Goal: Information Seeking & Learning: Learn about a topic

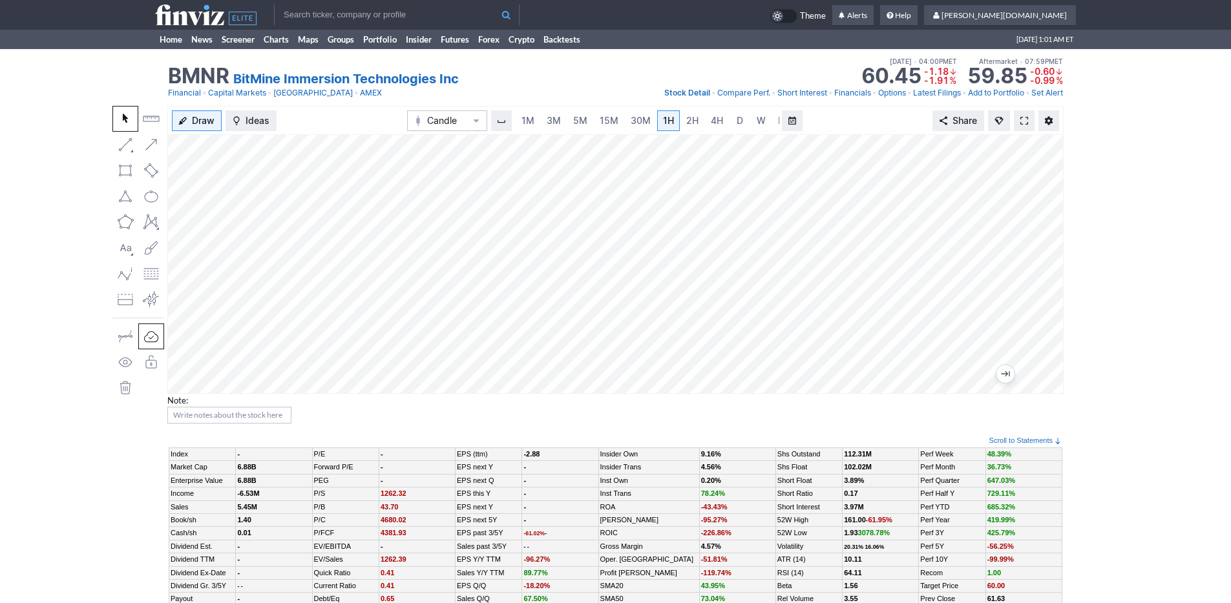
scroll to position [0, 13]
click at [174, 43] on link "Home" at bounding box center [171, 39] width 32 height 19
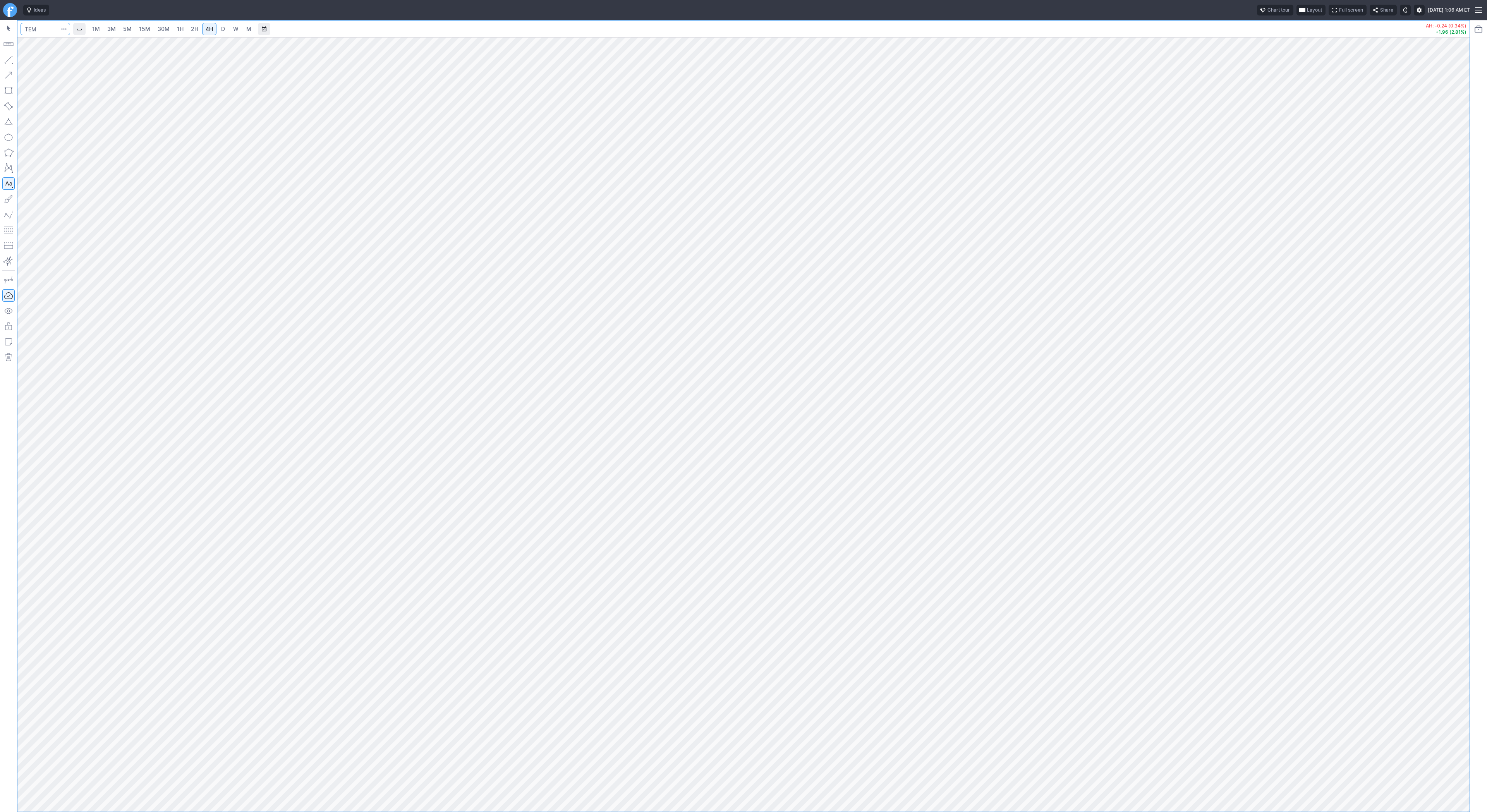
click at [50, 28] on input "Search" at bounding box center [45, 29] width 50 height 13
type input "btcusd"
click at [55, 41] on button "@ BTCUSD Bitcoin / USD Crypto" at bounding box center [105, 46] width 164 height 11
drag, startPoint x: 1456, startPoint y: 152, endPoint x: 1453, endPoint y: 294, distance: 142.0
click at [1453, 294] on div at bounding box center [1461, 422] width 16 height 755
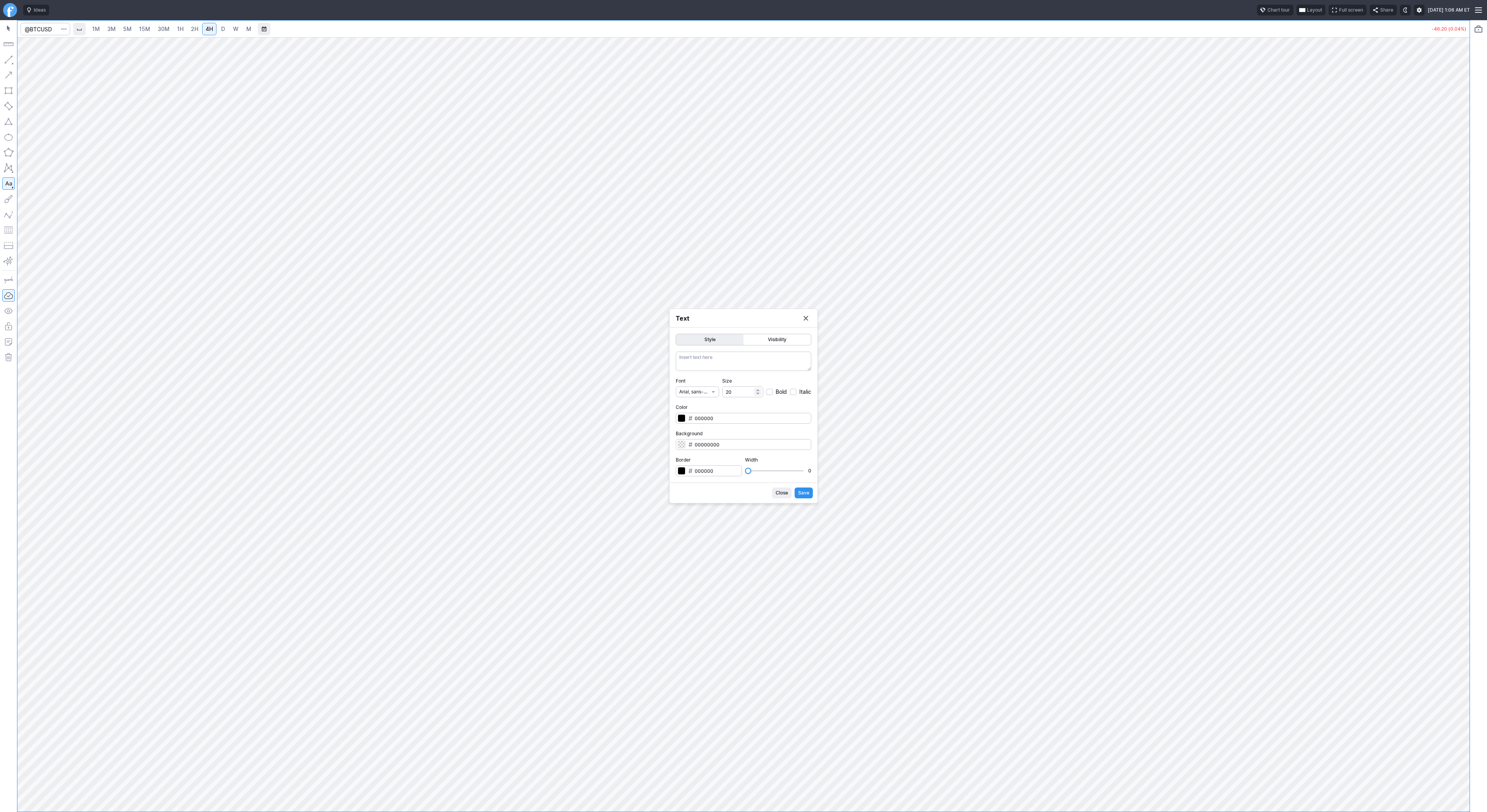
click at [782, 494] on span "Close" at bounding box center [782, 493] width 13 height 8
click at [1120, 159] on div at bounding box center [743, 406] width 1487 height 812
click at [855, 179] on div at bounding box center [743, 406] width 1487 height 812
click at [194, 29] on span "2H" at bounding box center [194, 29] width 7 height 7
click at [202, 28] on link "4H" at bounding box center [209, 29] width 14 height 13
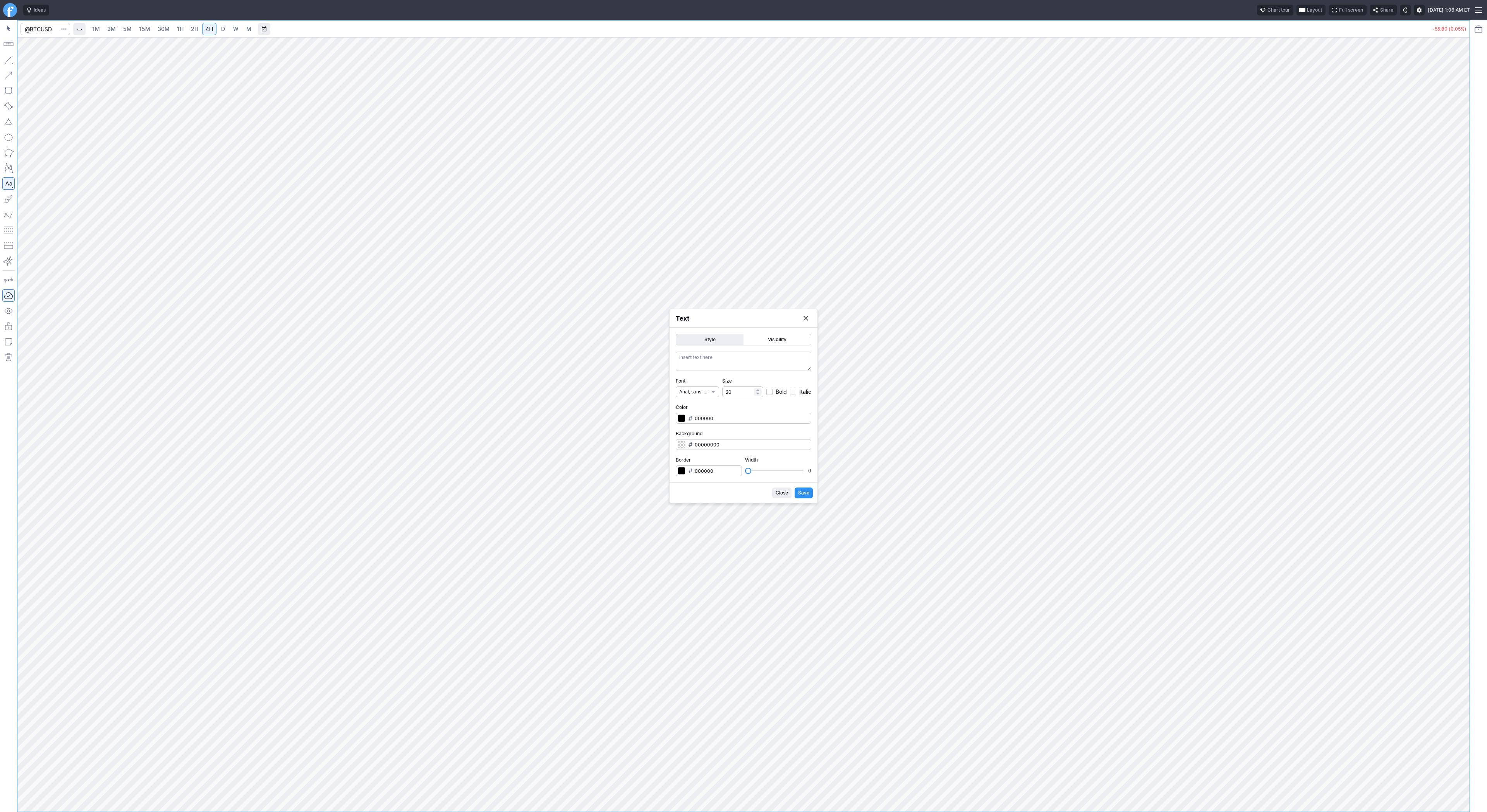
click at [780, 492] on span "Close" at bounding box center [782, 493] width 13 height 8
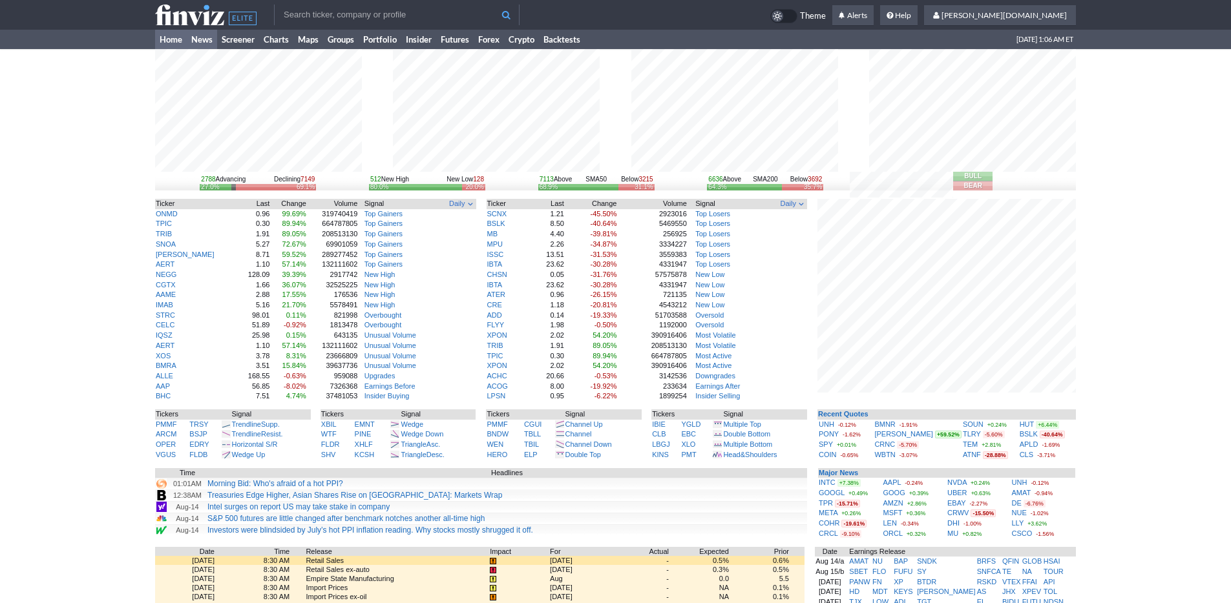
click at [210, 40] on link "News" at bounding box center [202, 39] width 30 height 19
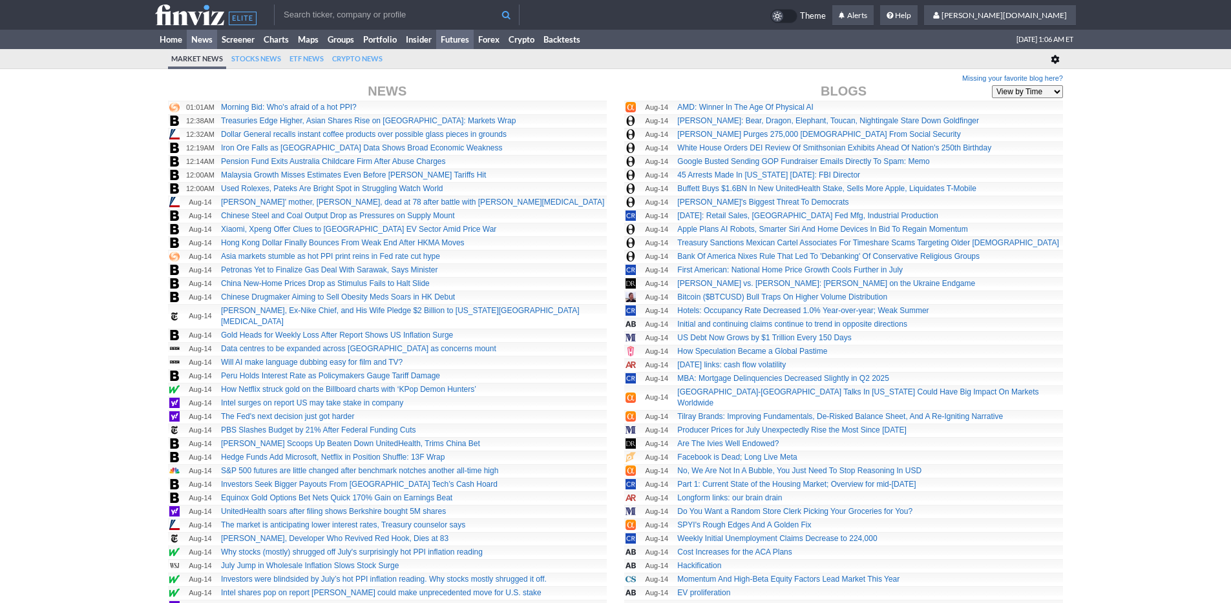
click at [450, 39] on link "Futures" at bounding box center [454, 39] width 37 height 19
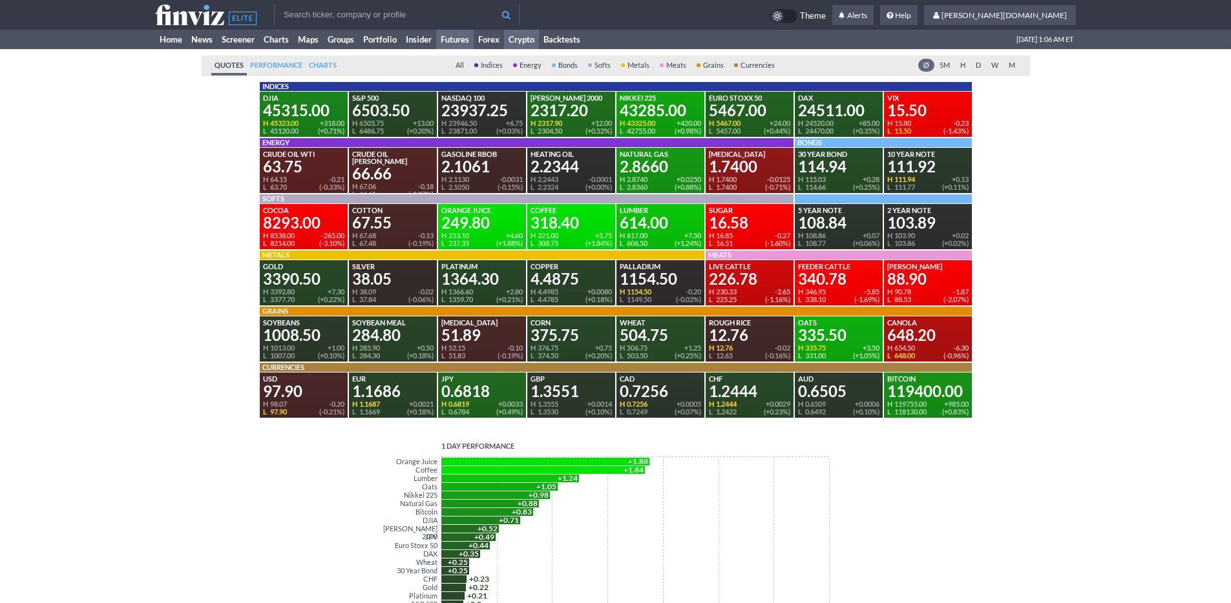
click at [522, 40] on link "Crypto" at bounding box center [521, 39] width 35 height 19
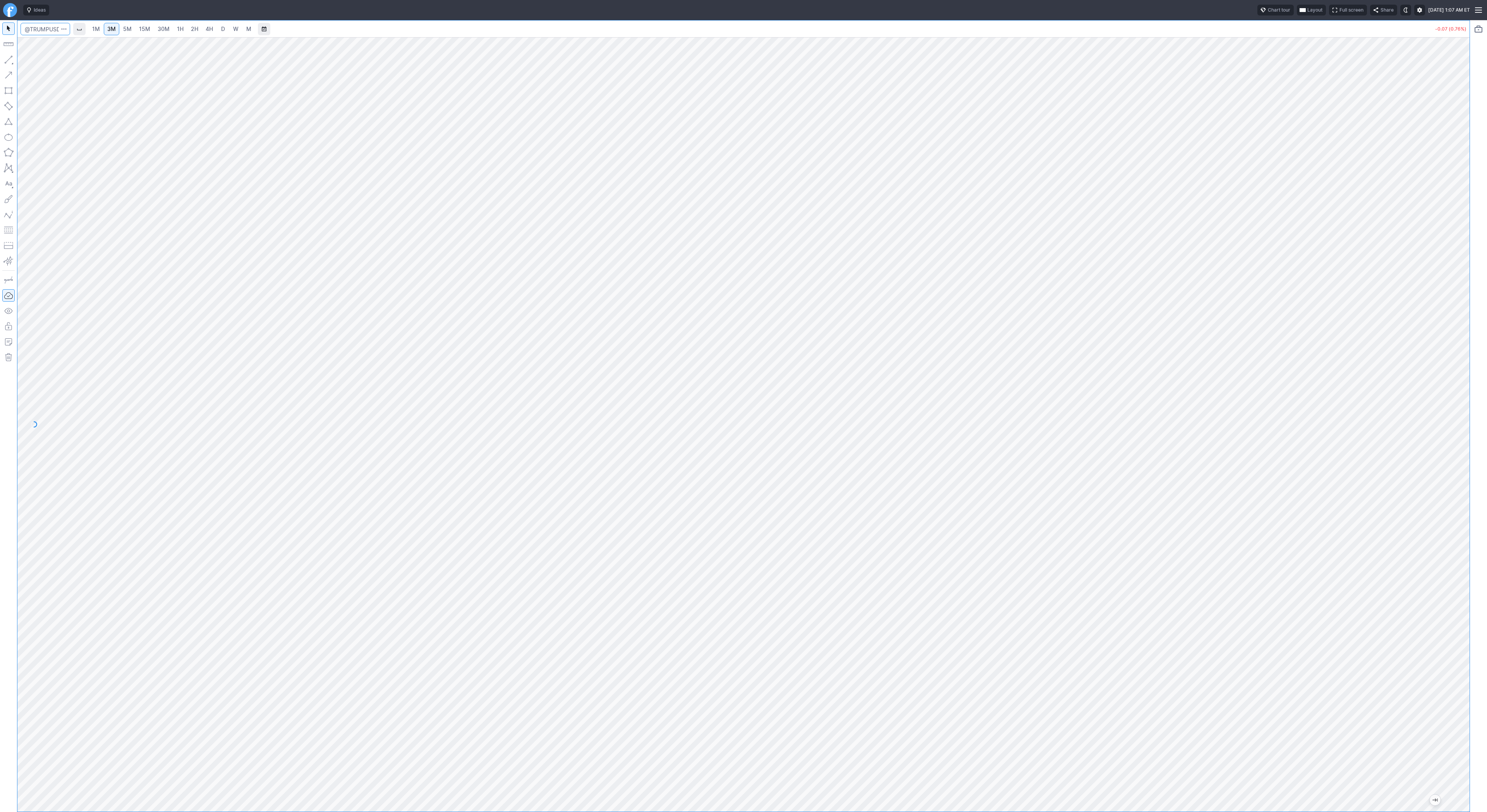
click at [39, 30] on input "Search" at bounding box center [45, 29] width 50 height 13
type input "btcusd"
click at [41, 48] on span "BTCUSD" at bounding box center [41, 46] width 20 height 6
click at [197, 26] on span "2H" at bounding box center [194, 29] width 7 height 7
click at [206, 28] on span "4H" at bounding box center [209, 29] width 7 height 7
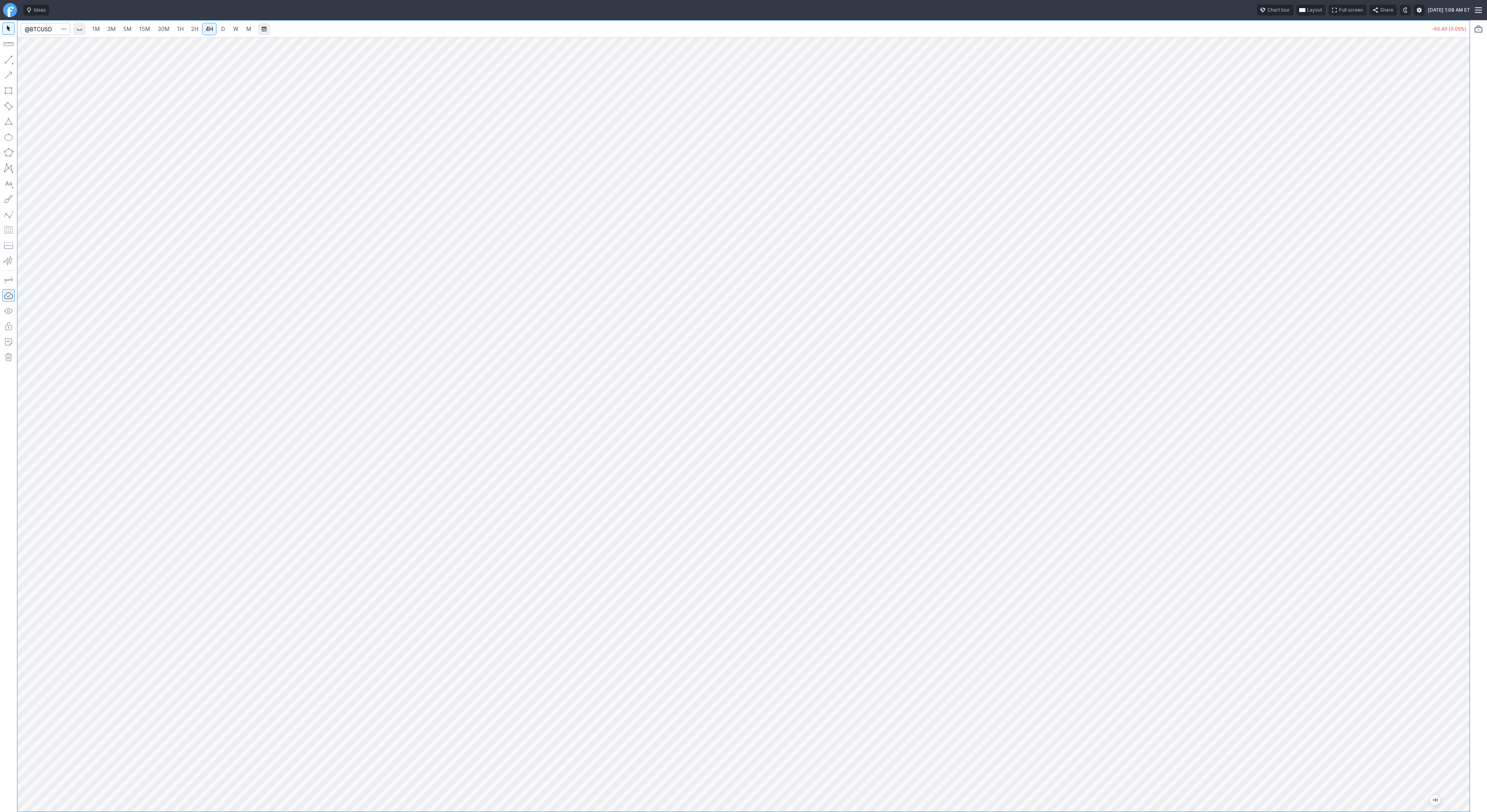
drag, startPoint x: 1457, startPoint y: 192, endPoint x: 1455, endPoint y: 236, distance: 44.0
click at [1459, 250] on div at bounding box center [1461, 422] width 16 height 755
drag, startPoint x: 1457, startPoint y: 334, endPoint x: 1467, endPoint y: 419, distance: 85.6
click at [1467, 419] on div at bounding box center [1461, 422] width 16 height 755
